Goal: Check status

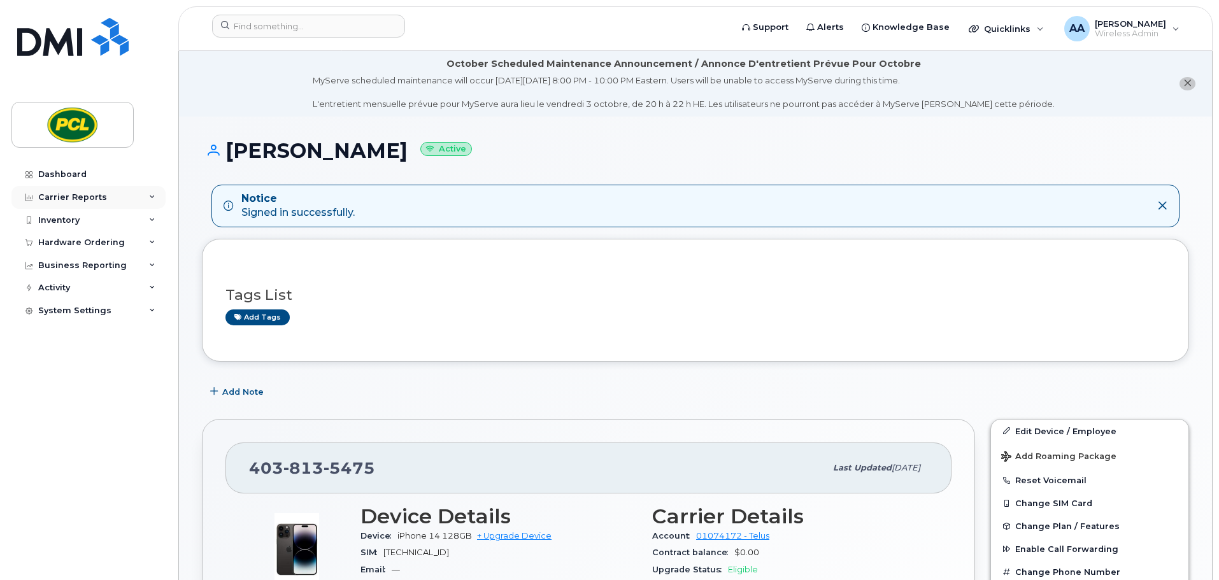
click at [66, 193] on div "Carrier Reports" at bounding box center [72, 197] width 69 height 10
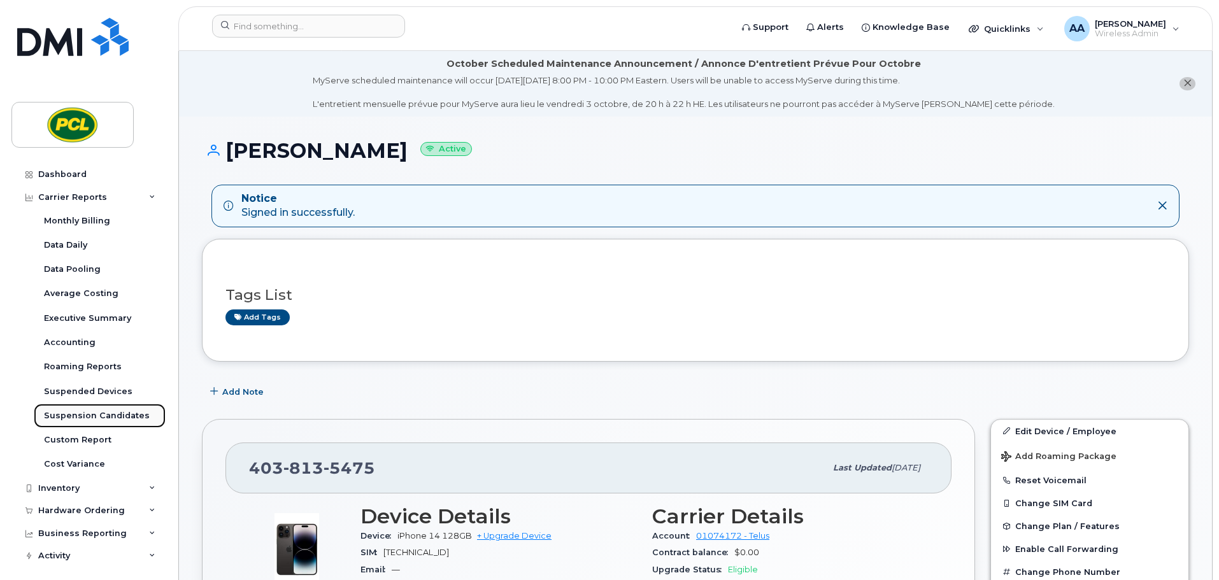
click at [97, 414] on div "Suspension Candidates" at bounding box center [97, 415] width 106 height 11
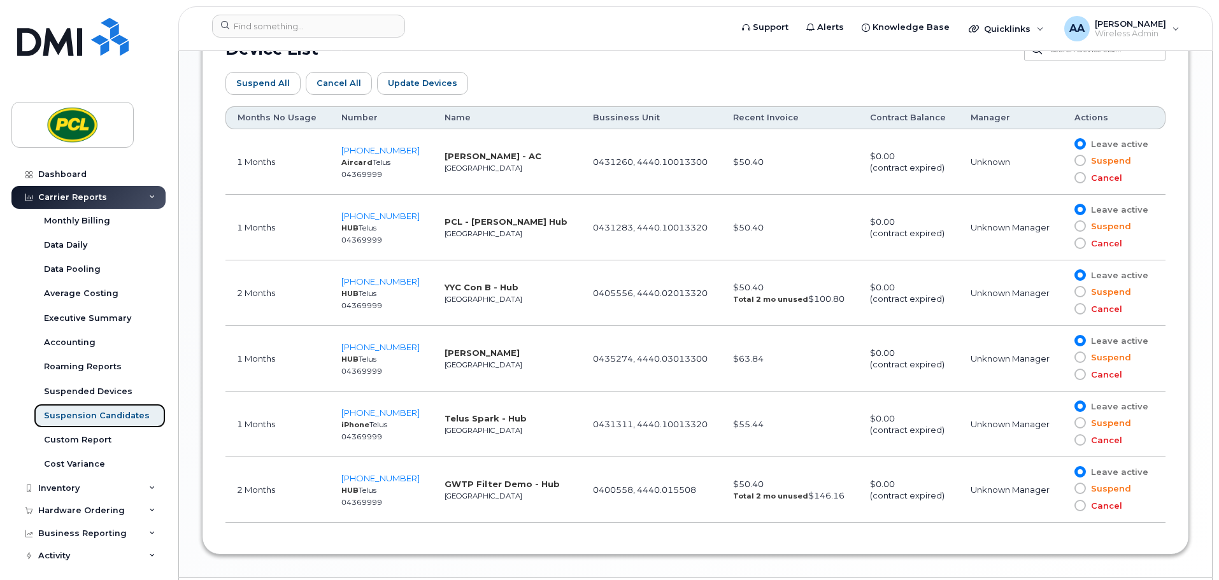
scroll to position [802, 0]
